Goal: Task Accomplishment & Management: Use online tool/utility

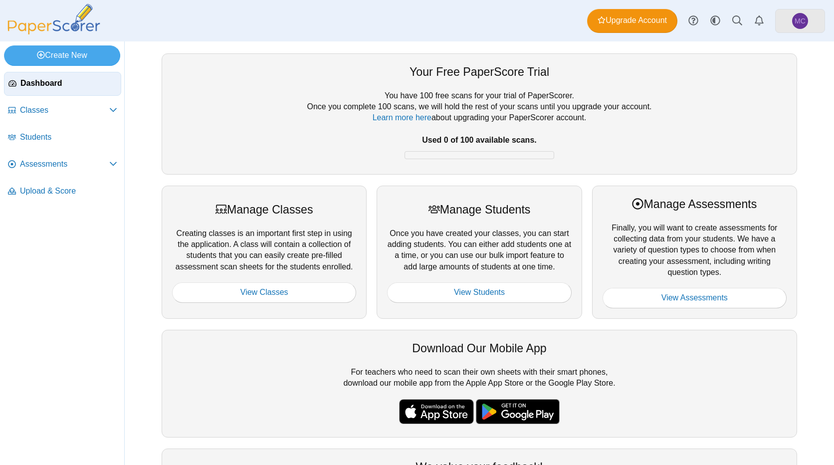
click at [796, 25] on span "MC" at bounding box center [800, 21] width 16 height 16
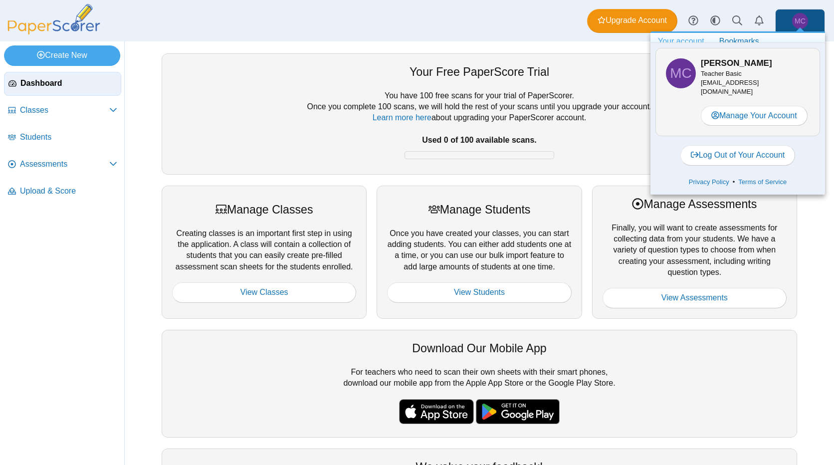
click at [519, 141] on b "Used 0 of 100 available scans." at bounding box center [479, 140] width 114 height 8
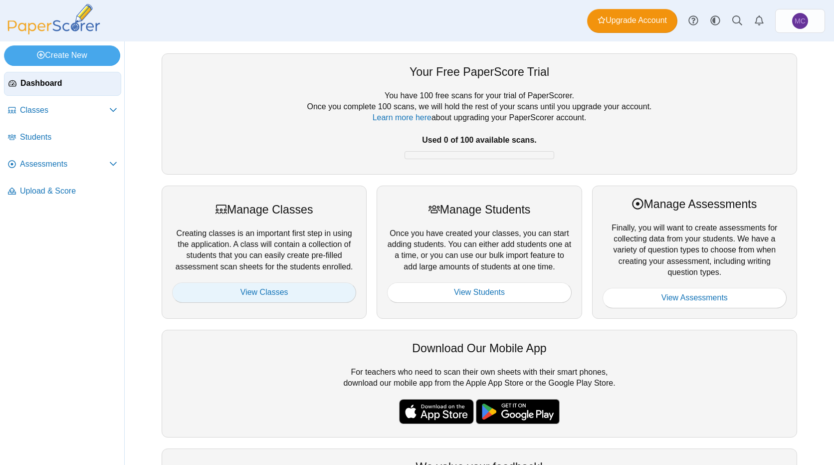
click at [270, 290] on link "View Classes" at bounding box center [264, 292] width 184 height 20
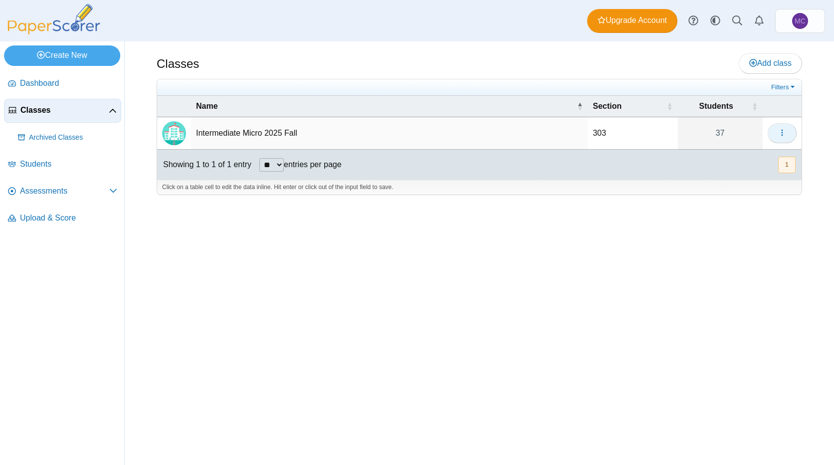
click at [791, 134] on button "button" at bounding box center [782, 133] width 29 height 20
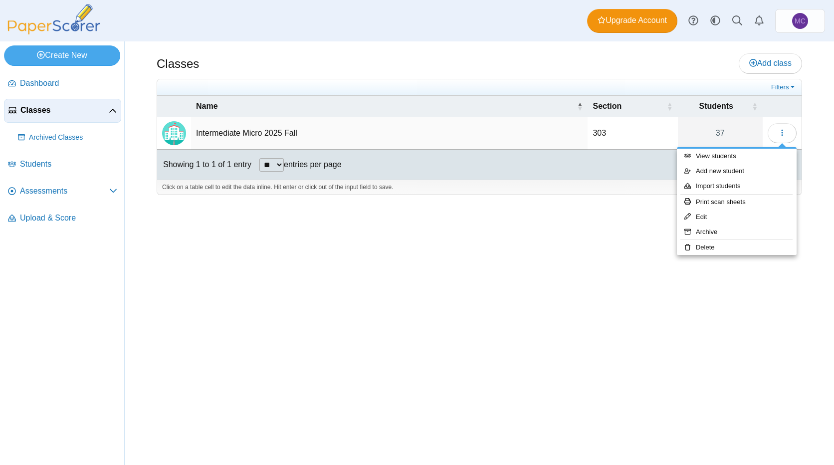
click at [492, 275] on div "Classes Add class Filters 303" at bounding box center [479, 252] width 709 height 423
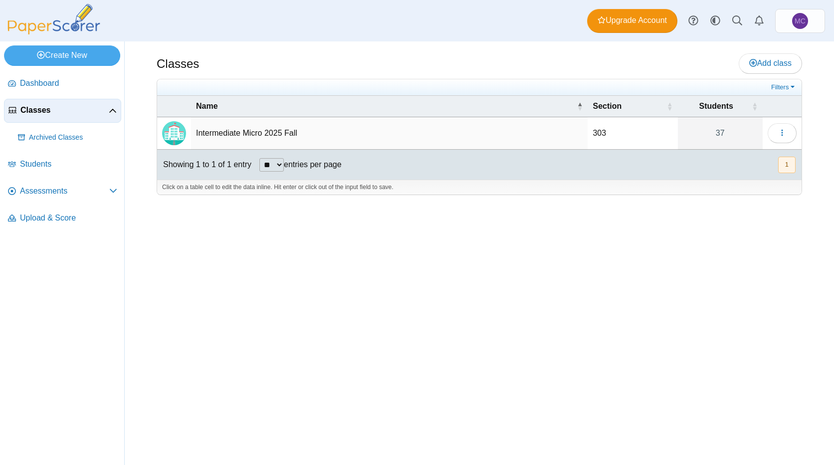
click at [259, 137] on td "Intermediate Micro 2025 Fall" at bounding box center [389, 133] width 396 height 32
click at [305, 264] on div "Classes Add class Filters 303" at bounding box center [479, 252] width 709 height 423
click at [94, 192] on span "Assessments" at bounding box center [64, 191] width 89 height 11
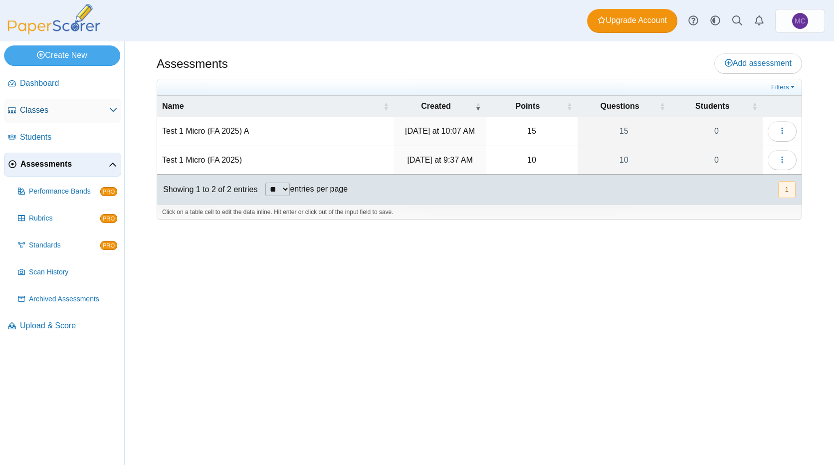
click at [70, 107] on span "Classes" at bounding box center [64, 110] width 89 height 11
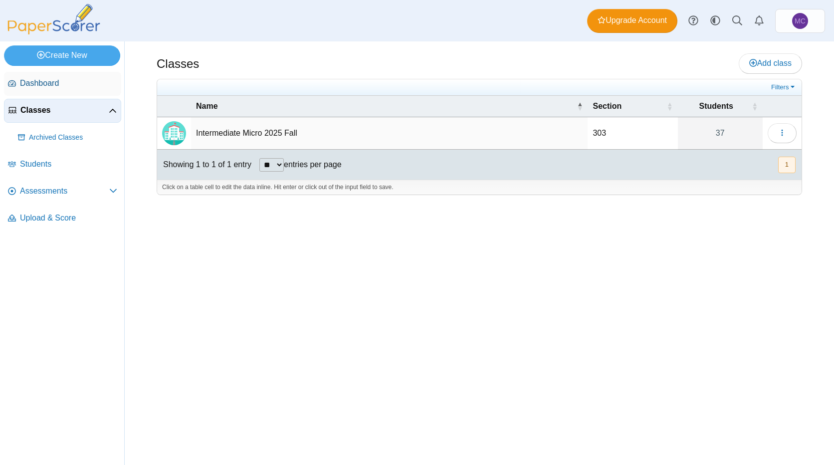
click at [48, 83] on span "Dashboard" at bounding box center [68, 83] width 97 height 11
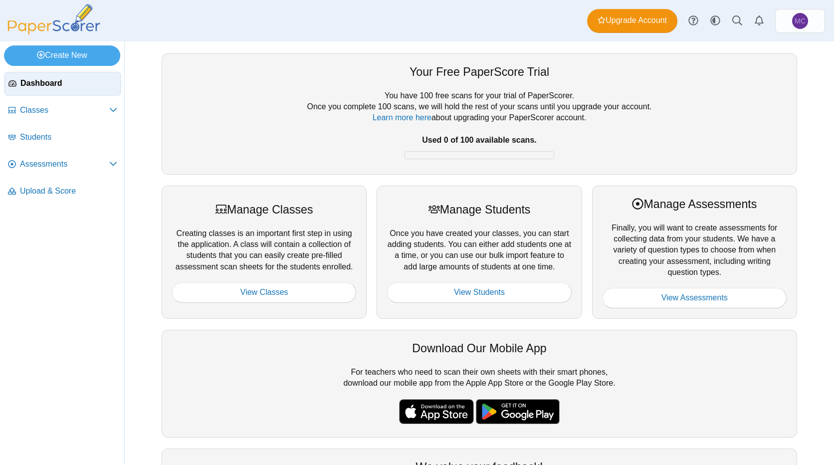
drag, startPoint x: 479, startPoint y: 249, endPoint x: 416, endPoint y: 349, distance: 117.6
click at [416, 349] on div "Download Our Mobile App" at bounding box center [479, 348] width 614 height 16
click at [98, 169] on span "Assessments" at bounding box center [64, 164] width 89 height 11
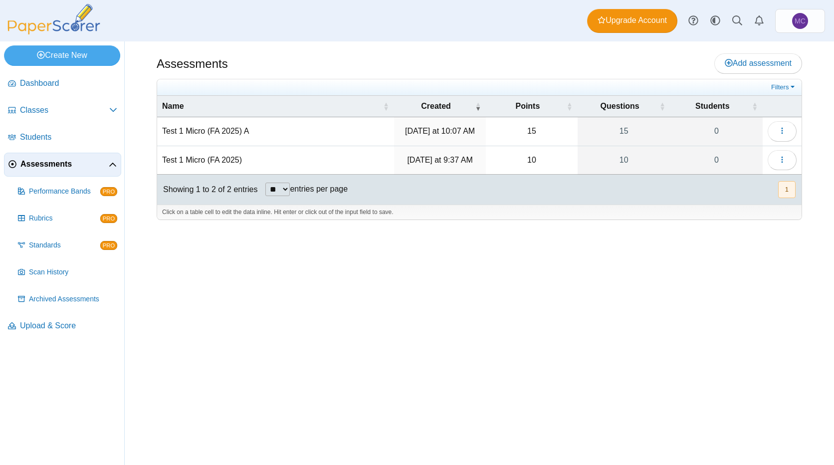
click at [98, 169] on span "Assessments" at bounding box center [64, 164] width 88 height 11
click at [114, 165] on icon at bounding box center [113, 165] width 8 height 8
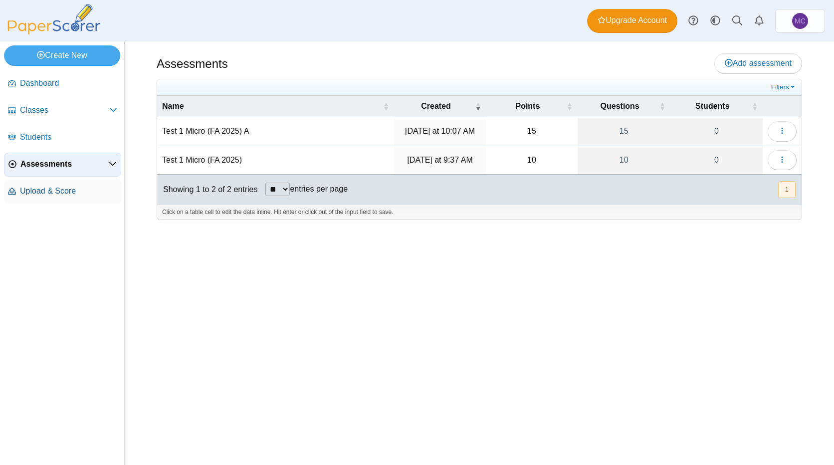
click at [45, 190] on span "Upload & Score" at bounding box center [68, 191] width 97 height 11
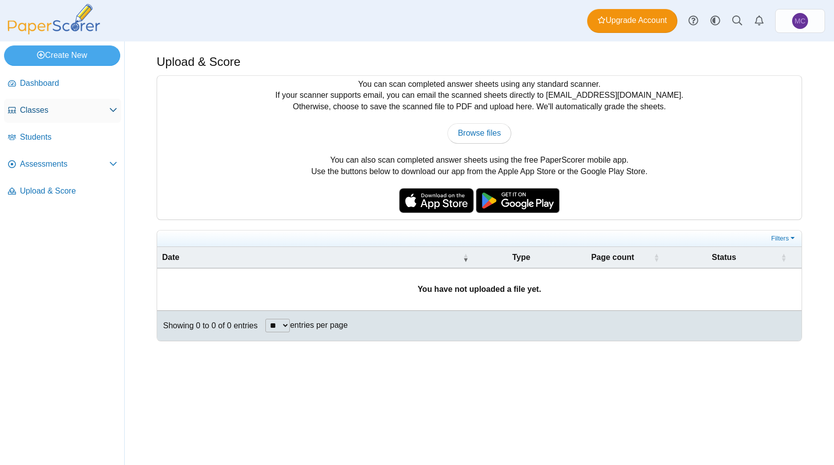
click at [112, 110] on use at bounding box center [113, 110] width 7 height 4
click at [112, 110] on use at bounding box center [113, 111] width 7 height 4
click at [718, 56] on div "Upload & Score" at bounding box center [479, 62] width 645 height 19
